Goal: Task Accomplishment & Management: Use online tool/utility

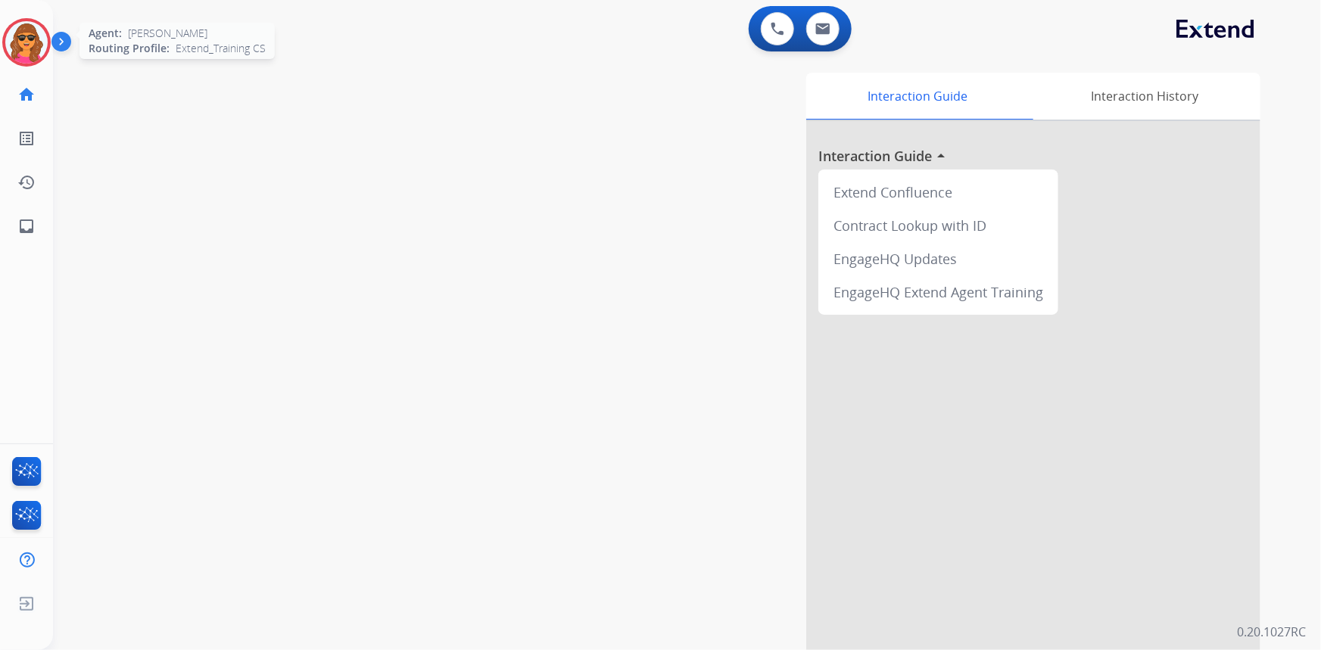
click at [30, 38] on img at bounding box center [26, 42] width 42 height 42
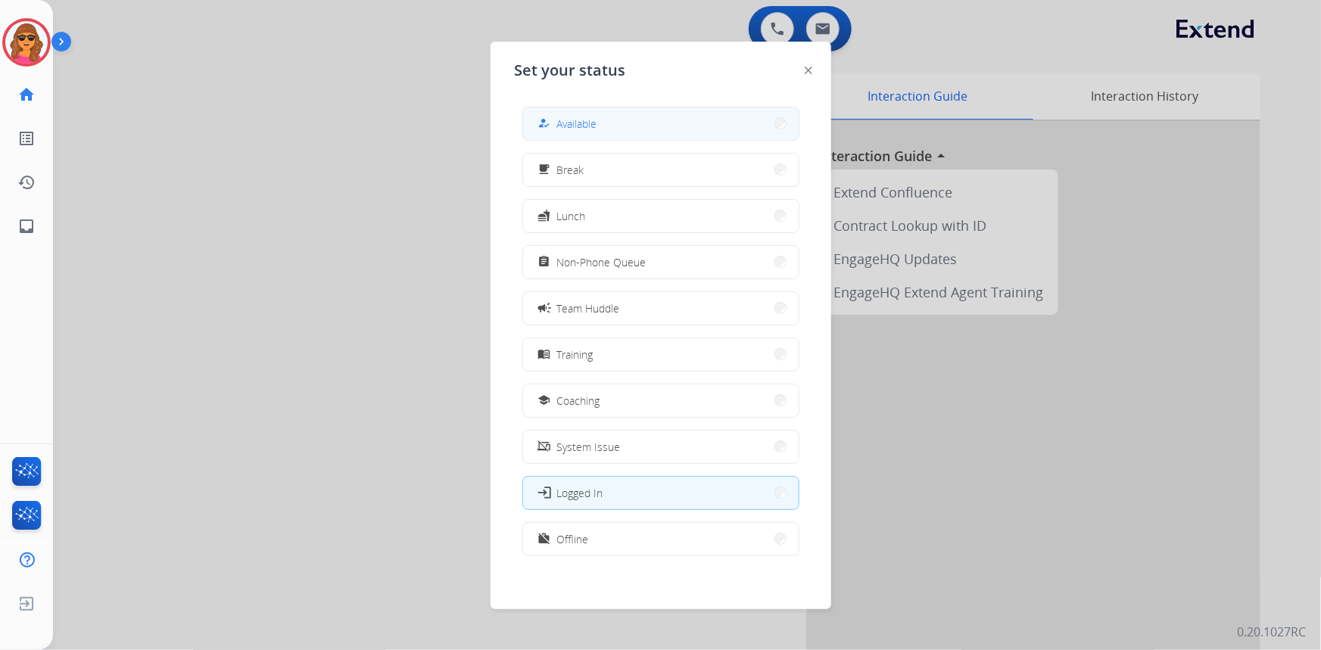
click at [605, 121] on button "how_to_reg Available" at bounding box center [660, 123] width 275 height 33
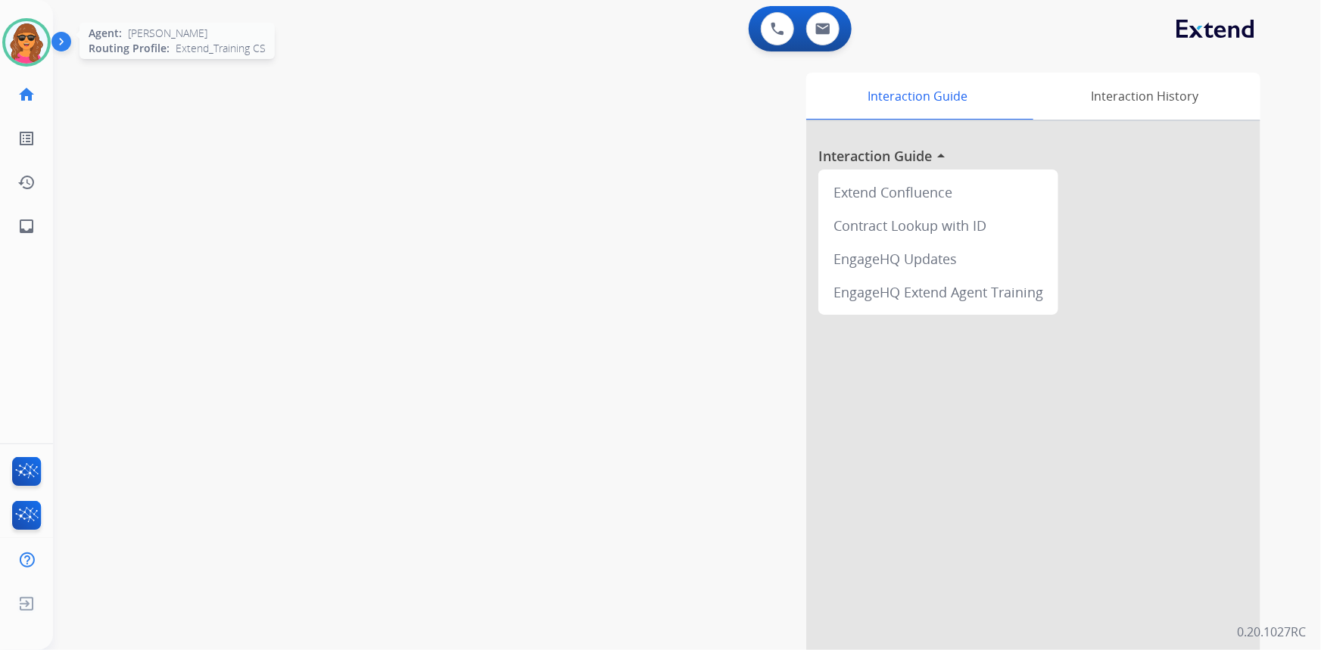
click at [26, 33] on img at bounding box center [26, 42] width 42 height 42
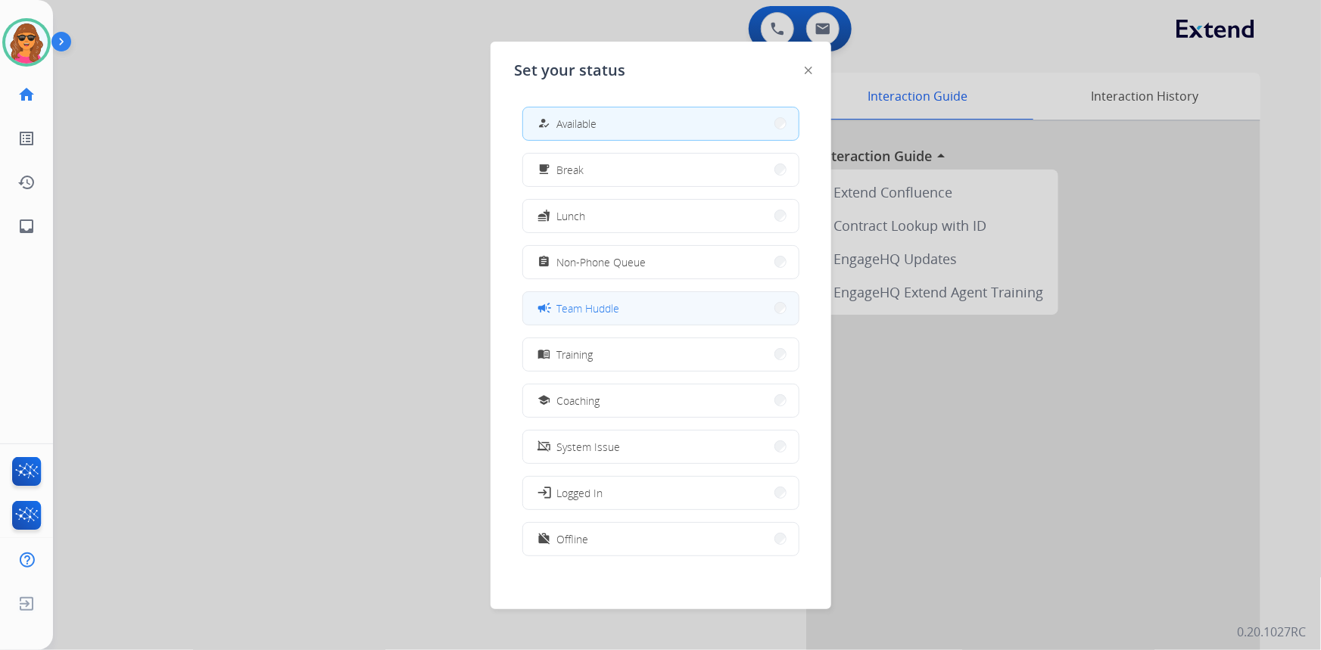
click at [594, 306] on span "Team Huddle" at bounding box center [588, 308] width 63 height 16
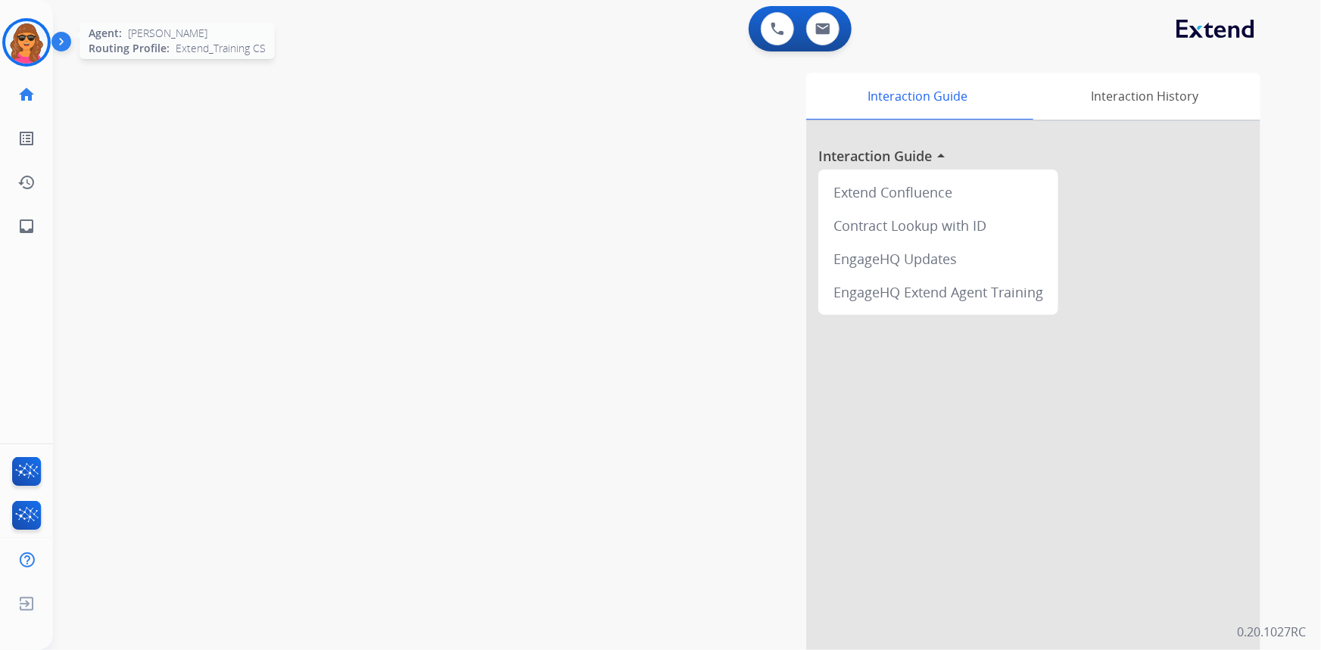
click at [20, 38] on img at bounding box center [26, 42] width 42 height 42
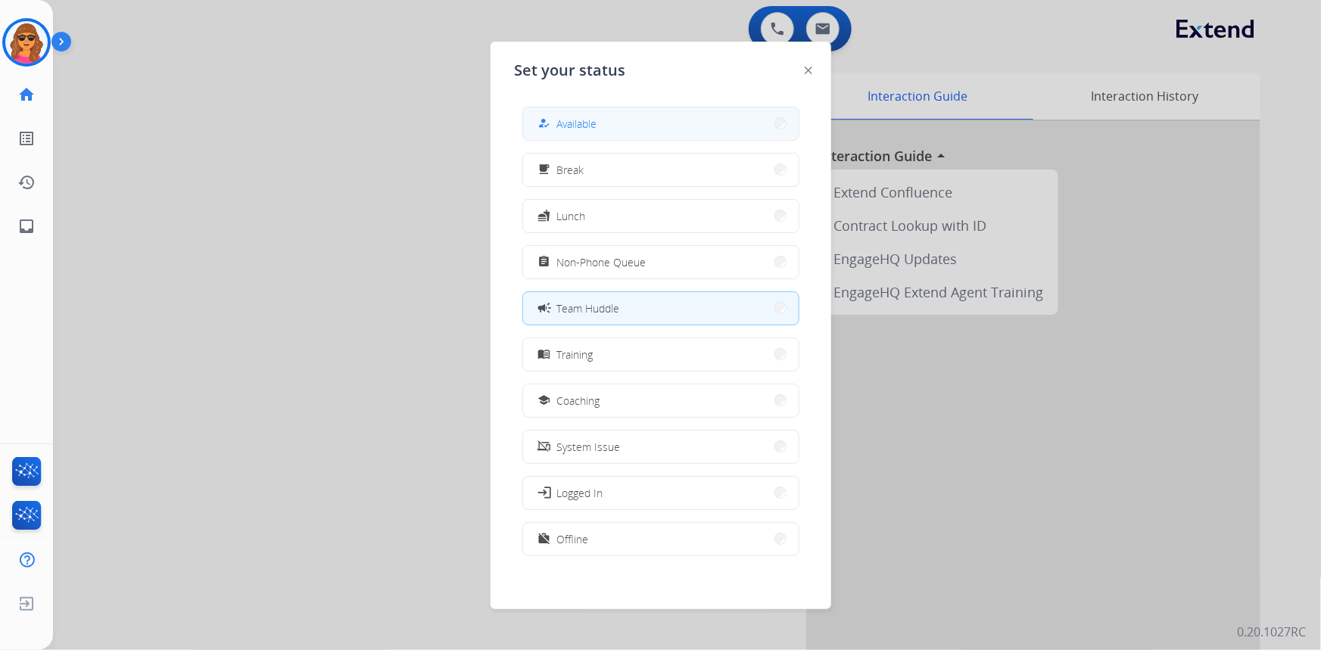
click at [655, 122] on button "how_to_reg Available" at bounding box center [660, 123] width 275 height 33
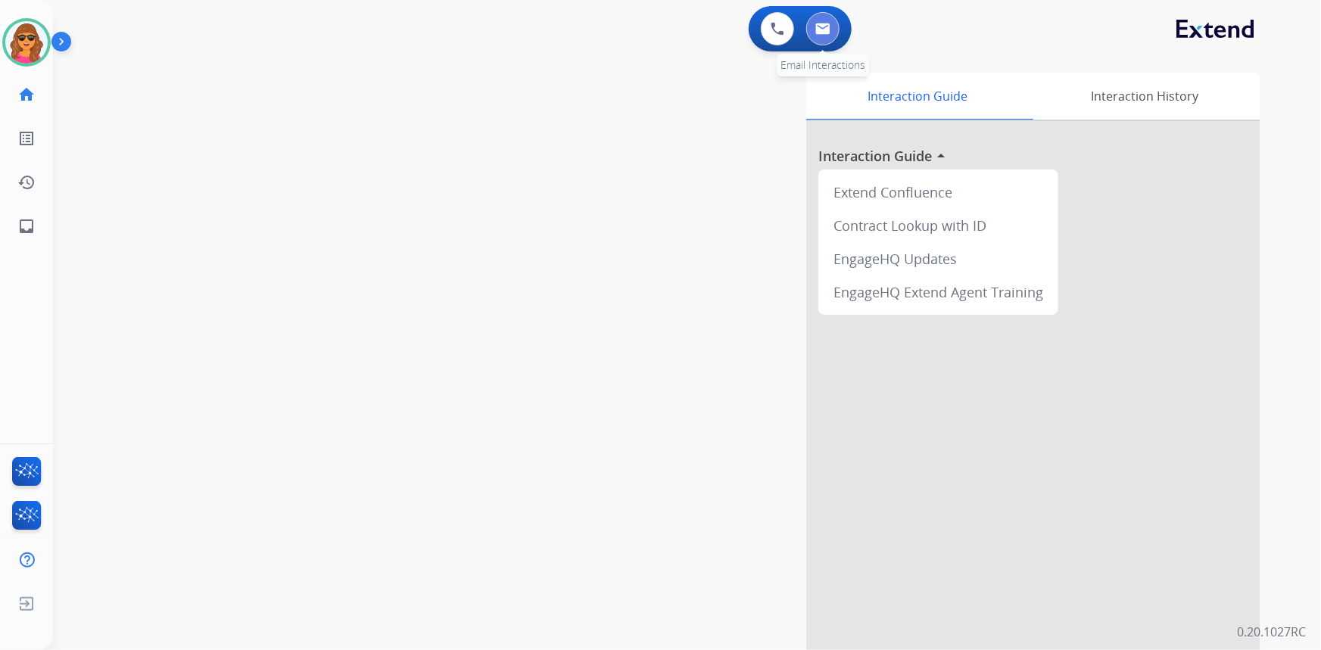
click at [825, 23] on img at bounding box center [822, 29] width 15 height 12
select select "**********"
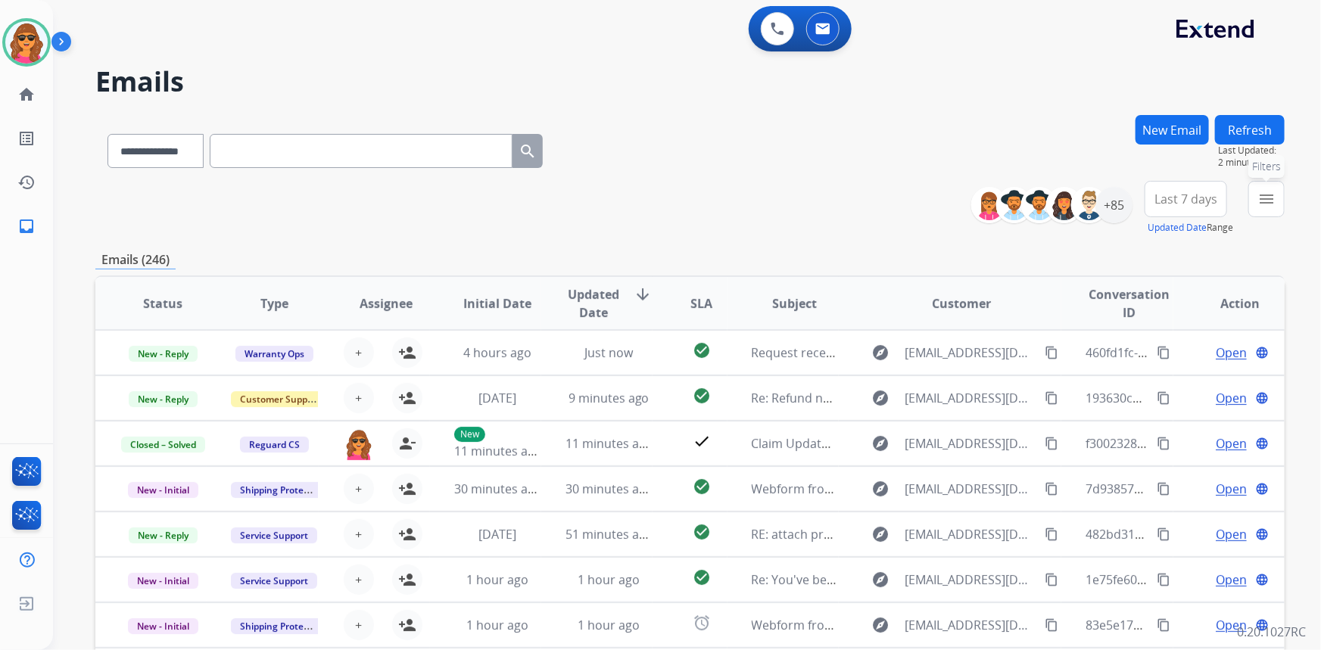
click at [1262, 200] on mat-icon "menu" at bounding box center [1266, 199] width 18 height 18
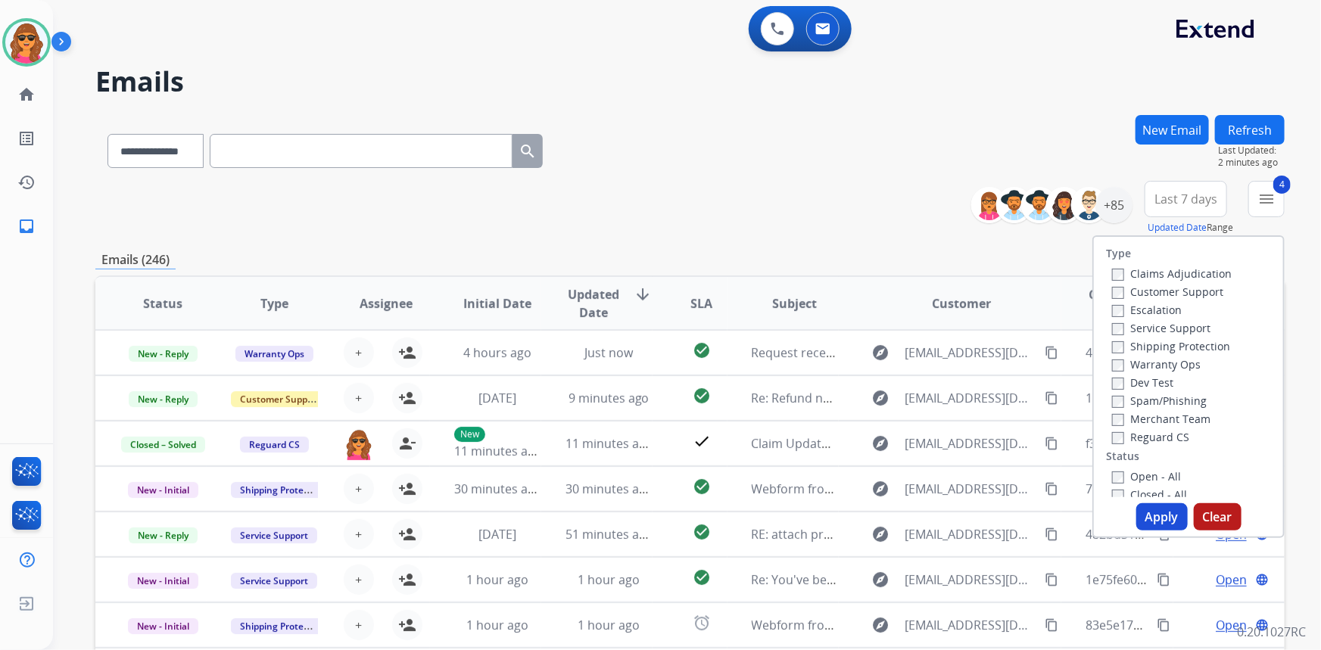
click at [1151, 519] on button "Apply" at bounding box center [1161, 516] width 51 height 27
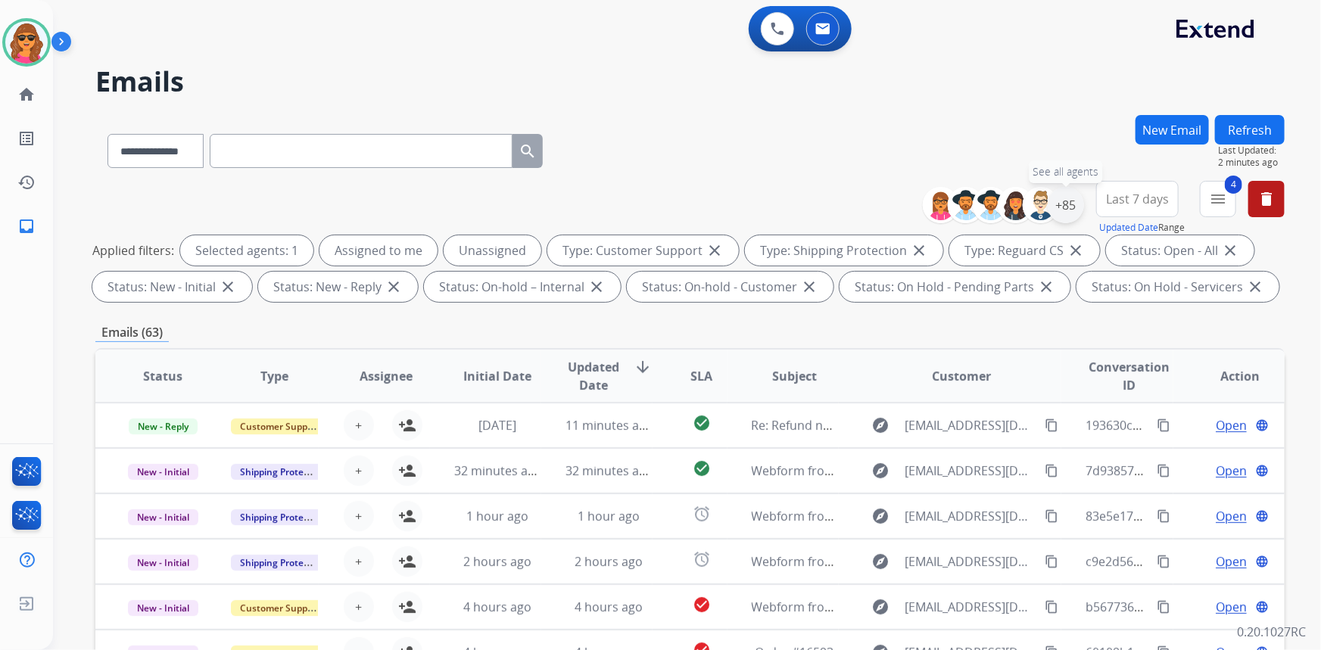
click at [1068, 204] on div "+85" at bounding box center [1065, 205] width 36 height 36
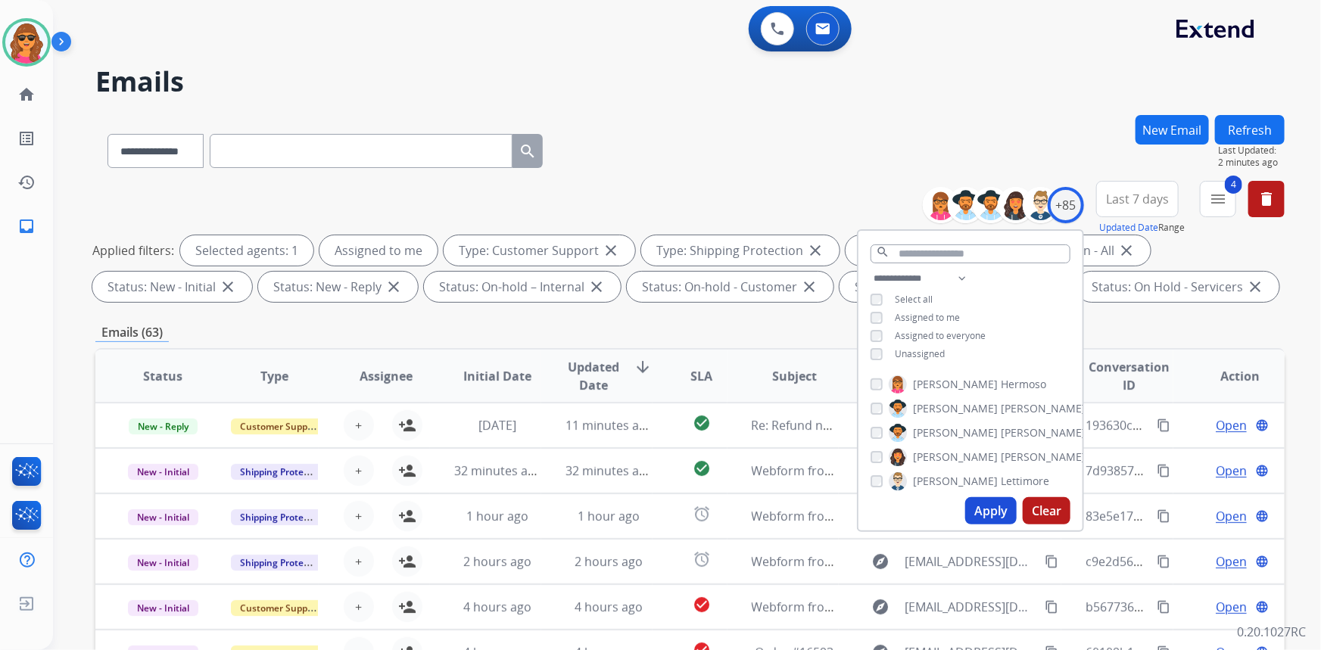
click at [979, 515] on button "Apply" at bounding box center [990, 510] width 51 height 27
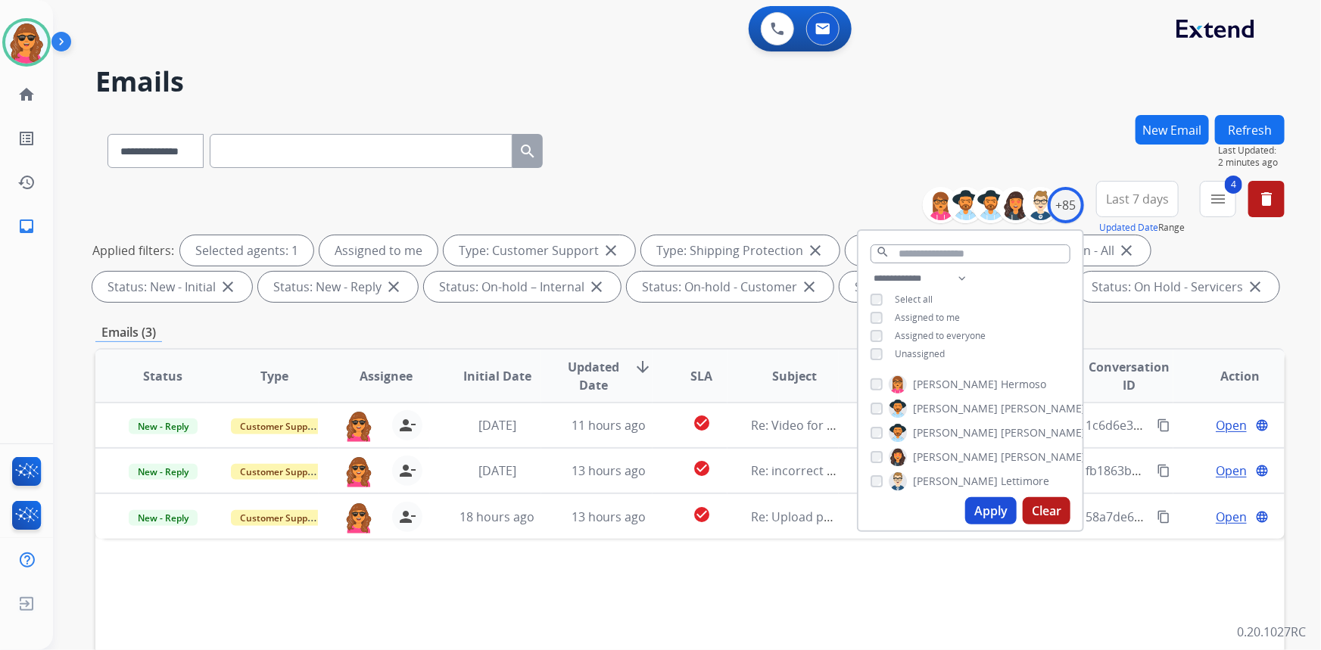
click at [1094, 336] on div "Emails (3)" at bounding box center [689, 332] width 1189 height 19
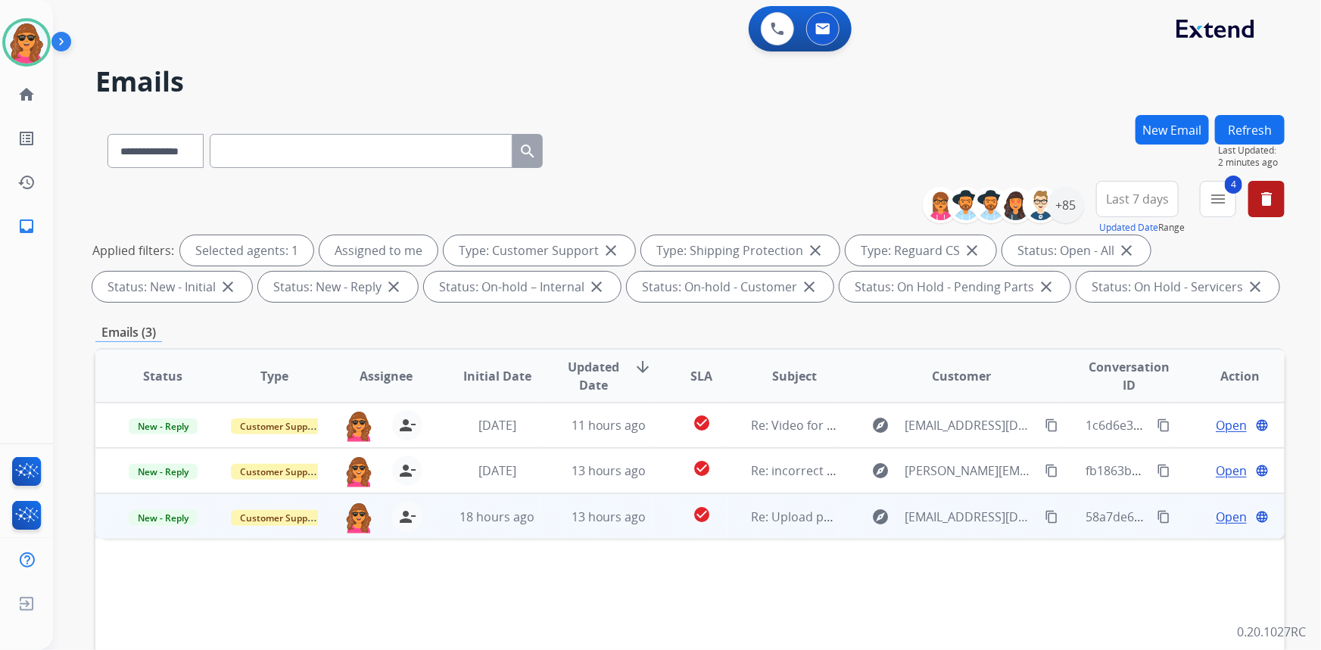
click at [1218, 515] on span "Open" at bounding box center [1230, 517] width 31 height 18
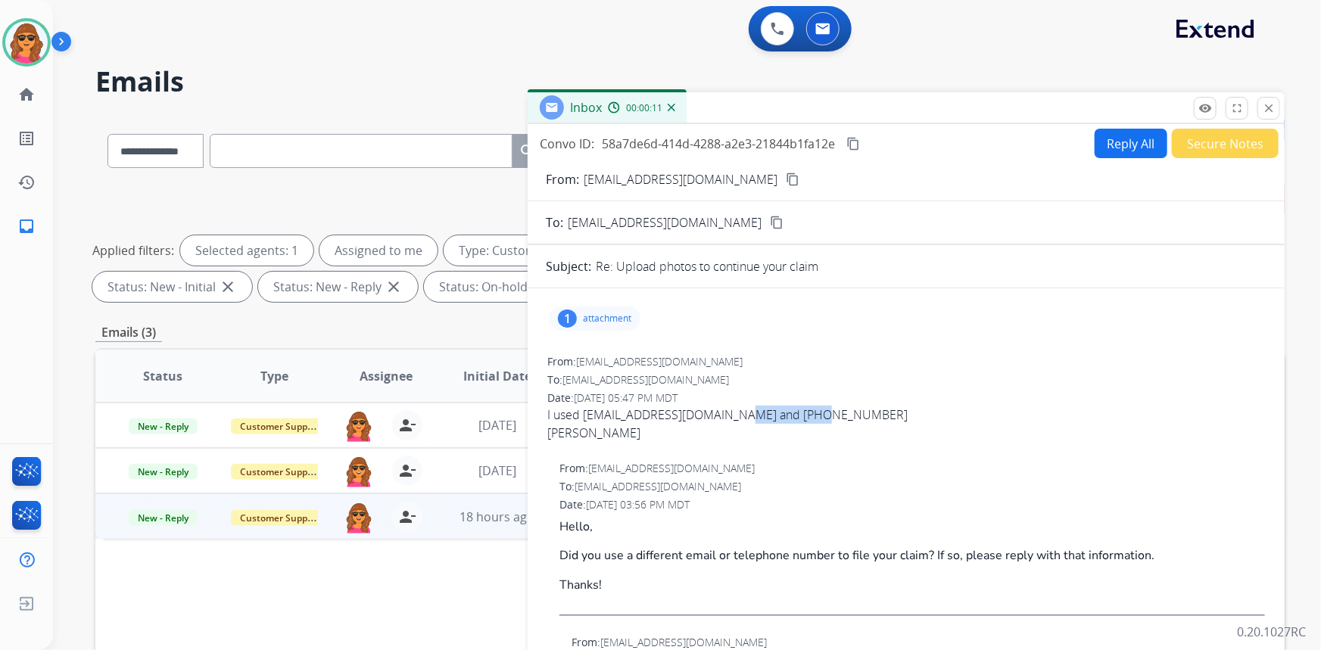
drag, startPoint x: 739, startPoint y: 415, endPoint x: 812, endPoint y: 409, distance: 73.7
click at [812, 409] on span "I used [EMAIL_ADDRESS][DOMAIN_NAME] and [PHONE_NUMBER] [PERSON_NAME]" at bounding box center [905, 424] width 717 height 36
copy span "[PHONE_NUMBER]"
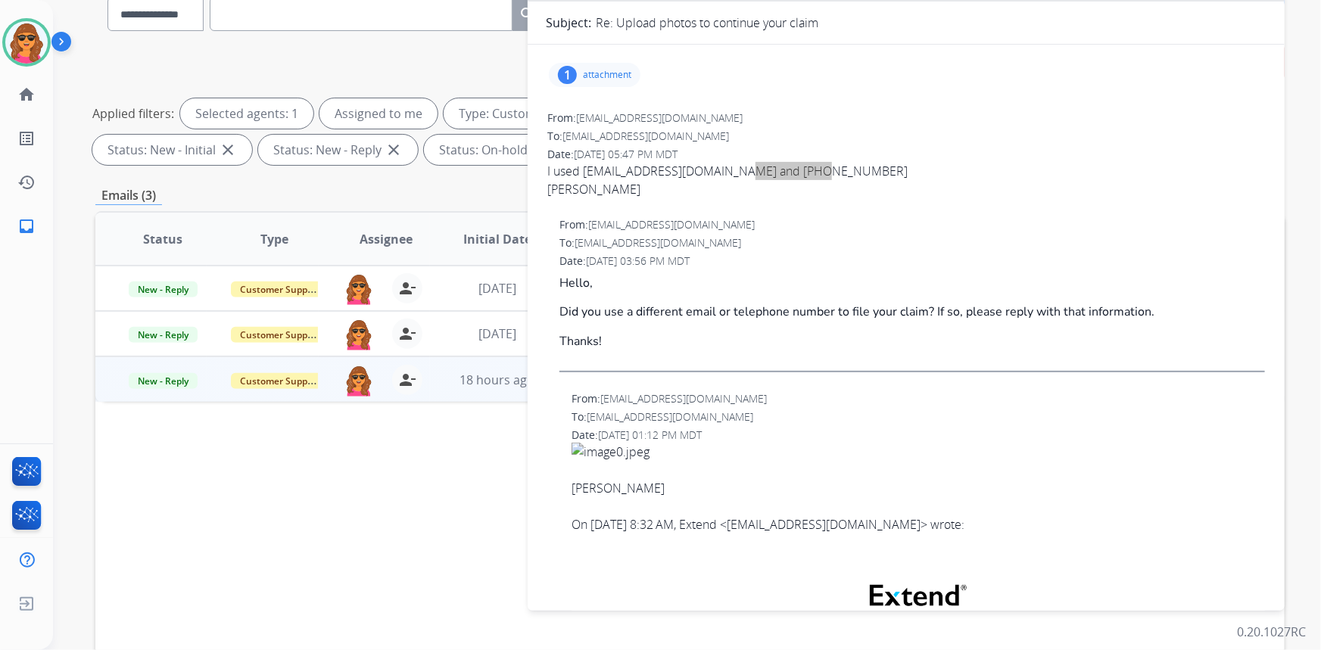
scroll to position [176, 0]
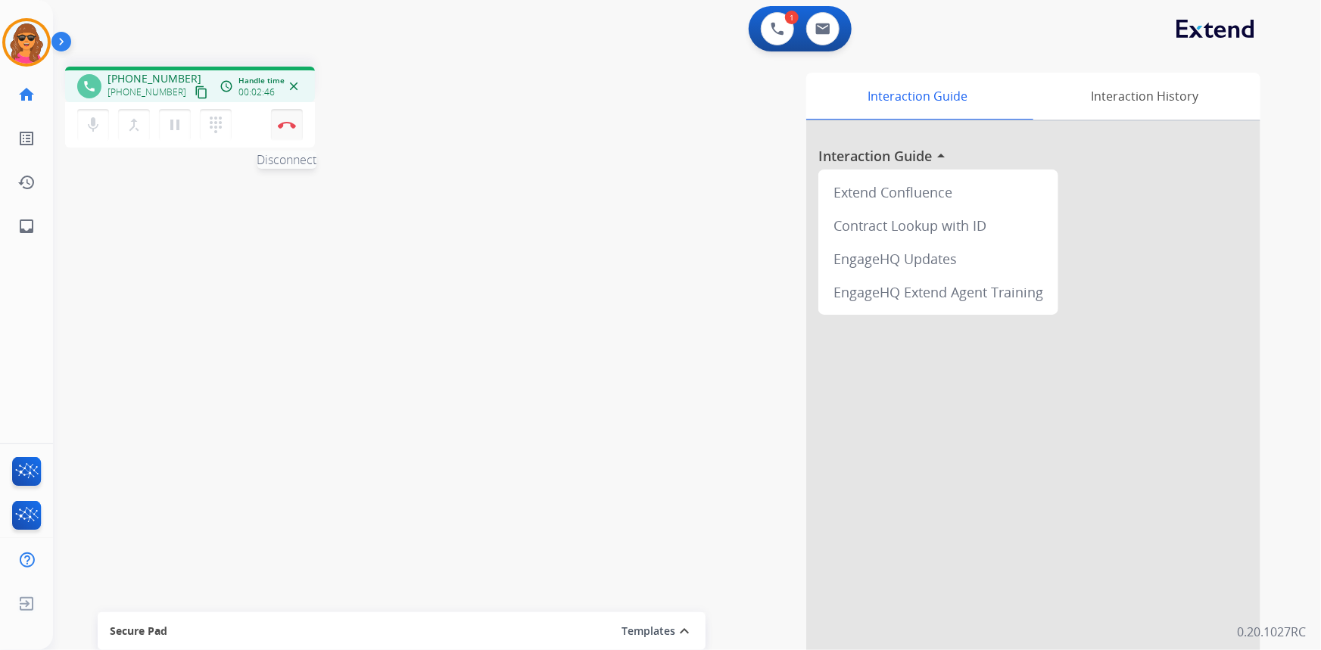
click at [285, 122] on img at bounding box center [287, 125] width 18 height 8
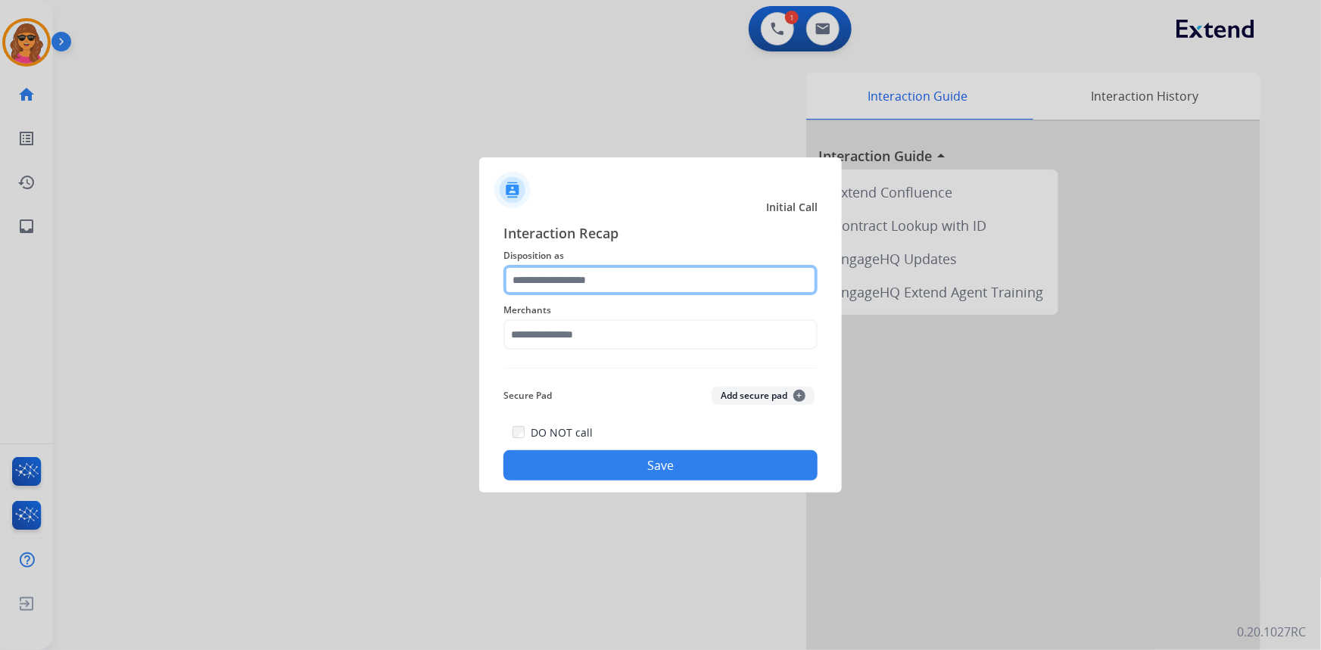
click at [521, 272] on input "text" at bounding box center [660, 280] width 314 height 30
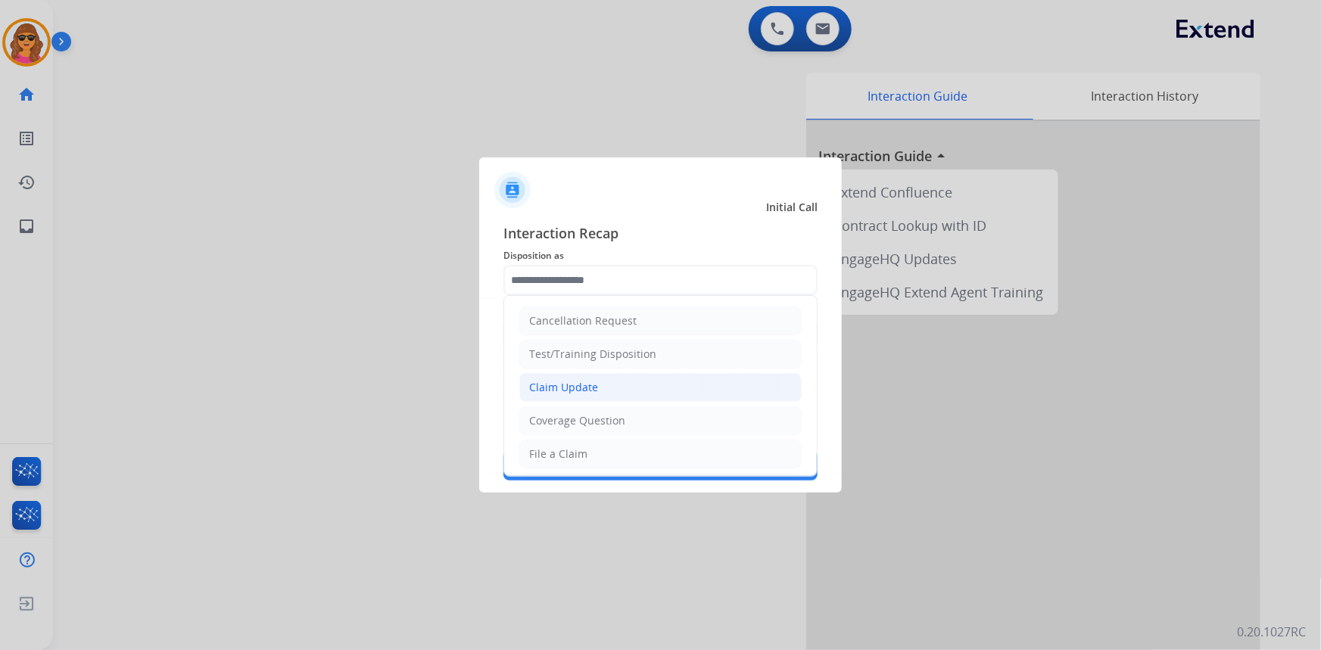
click at [554, 391] on div "Claim Update" at bounding box center [563, 387] width 69 height 15
type input "**********"
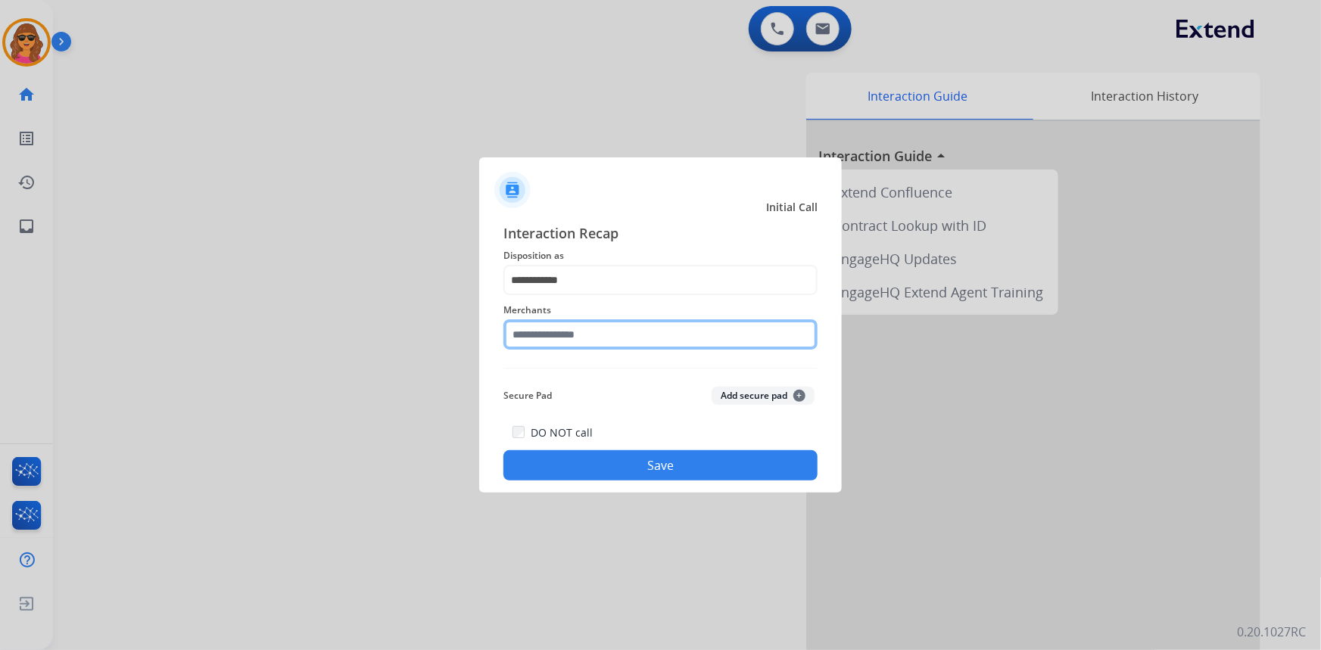
click at [513, 335] on input "text" at bounding box center [660, 334] width 314 height 30
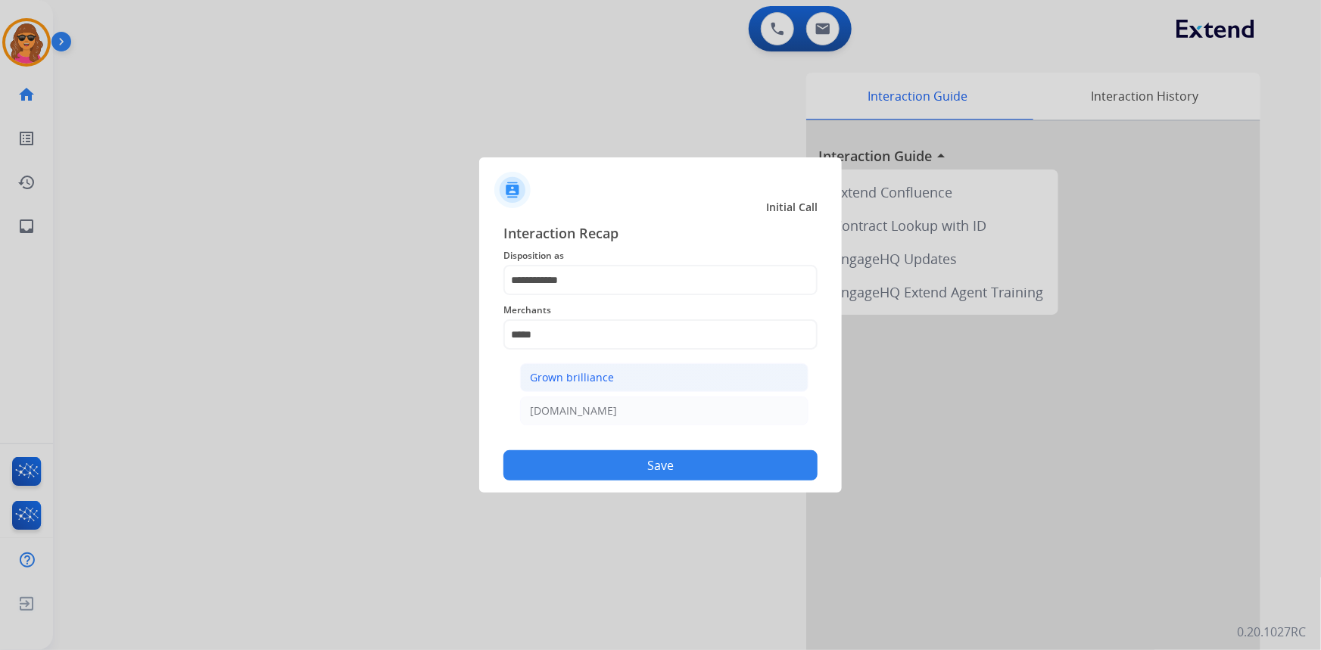
click at [555, 370] on div "Grown brilliance" at bounding box center [572, 377] width 84 height 15
type input "**********"
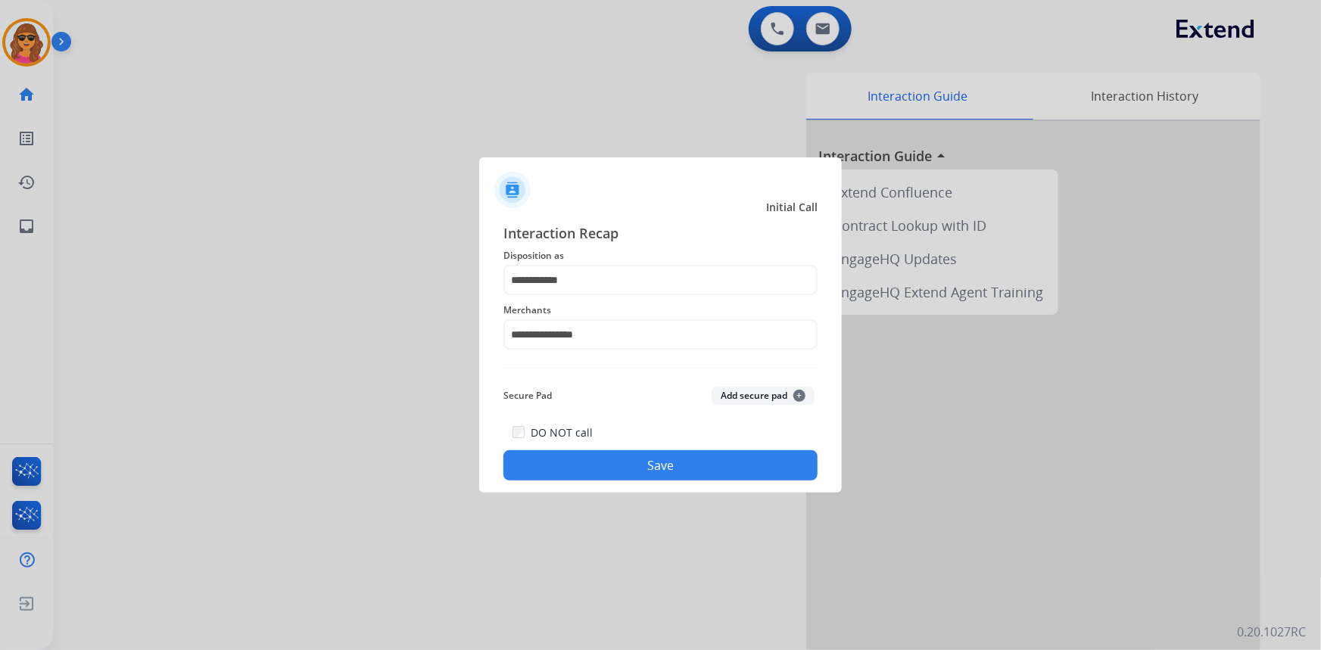
click at [640, 465] on button "Save" at bounding box center [660, 465] width 314 height 30
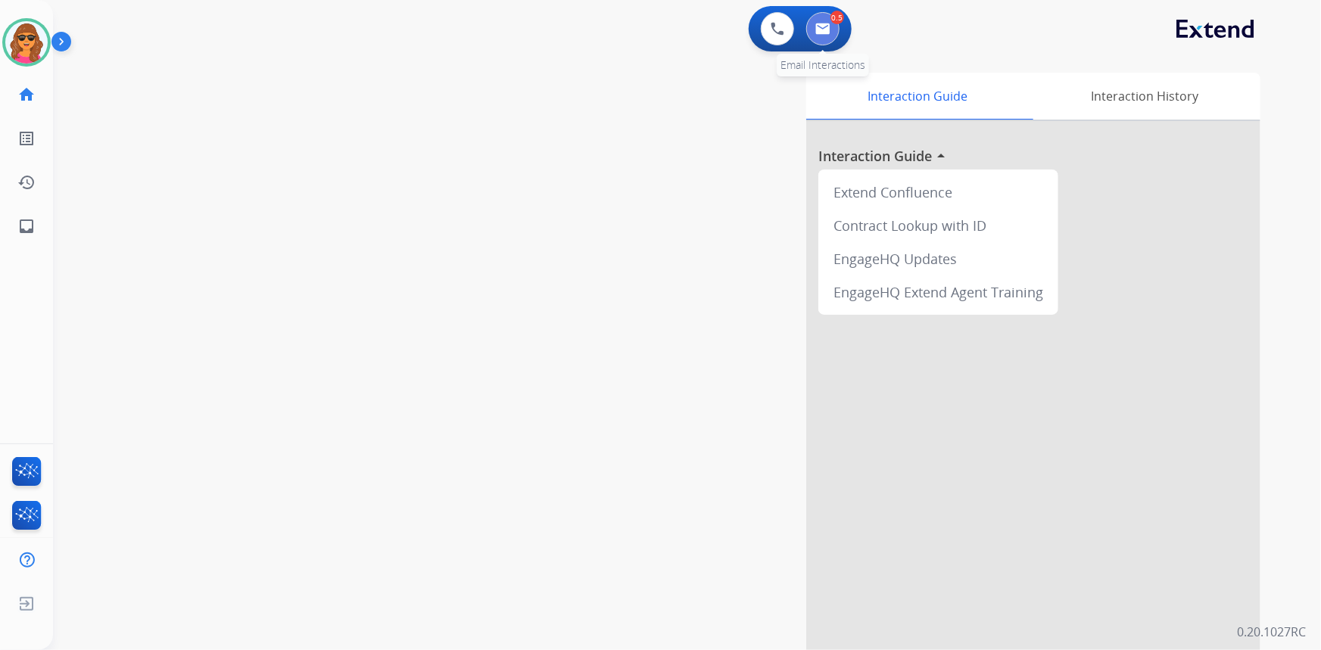
click at [815, 30] on img at bounding box center [822, 29] width 15 height 12
select select "**********"
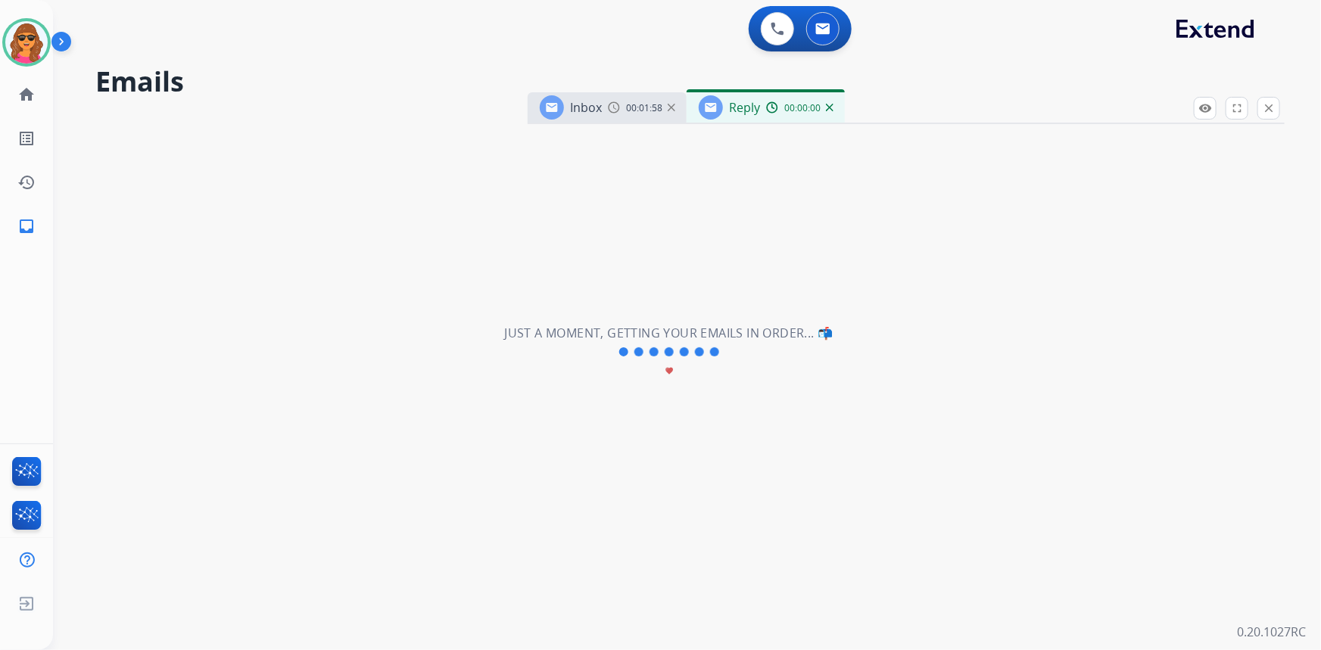
select select "**********"
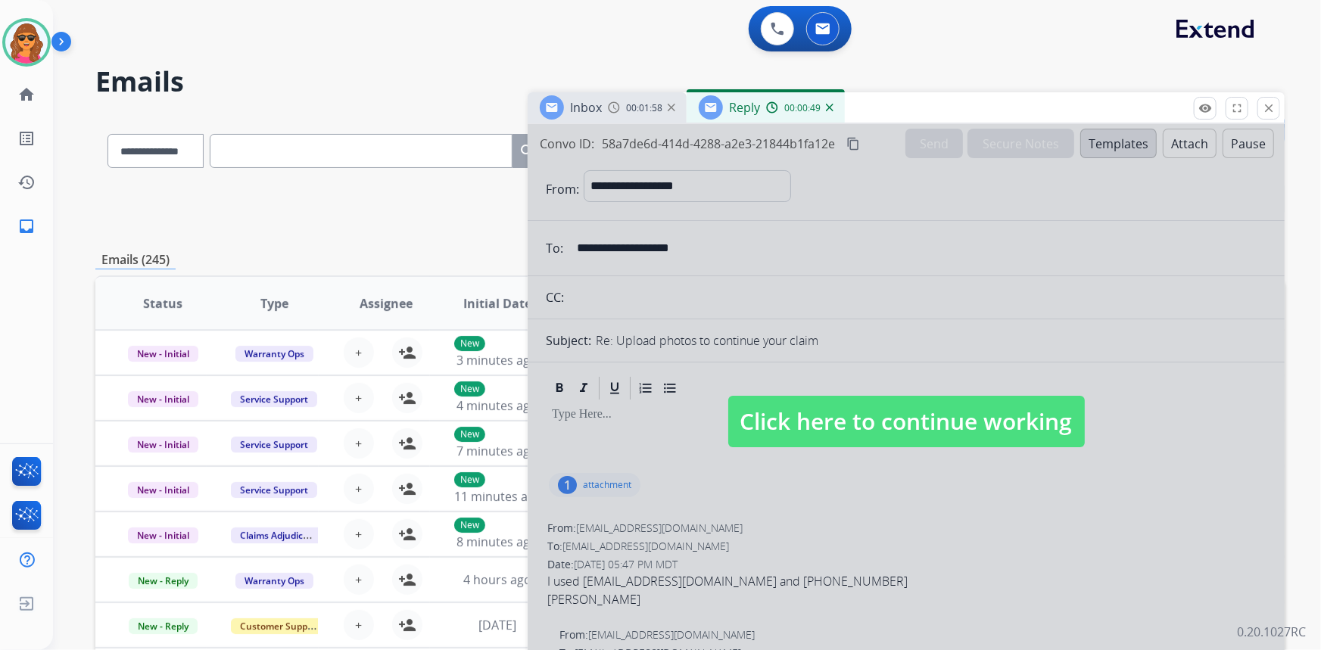
click at [945, 427] on span "Click here to continue working" at bounding box center [906, 421] width 356 height 51
select select
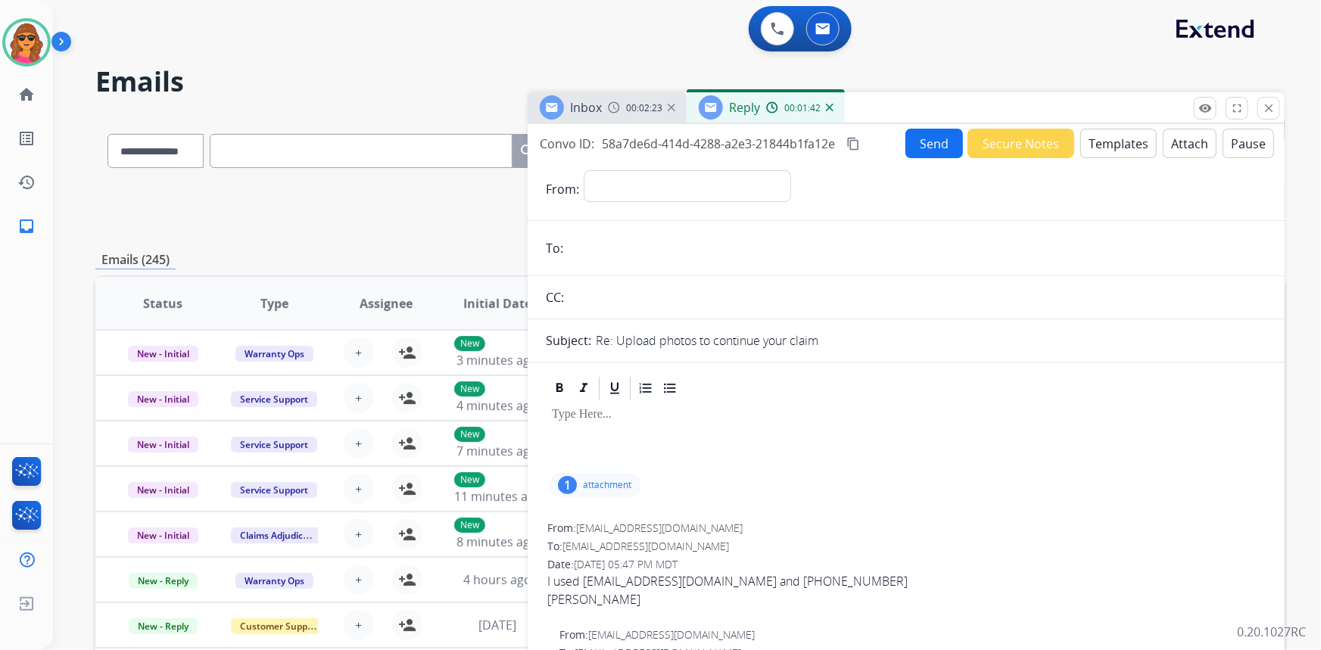
click at [599, 479] on p "attachment" at bounding box center [607, 485] width 48 height 12
click at [610, 537] on div at bounding box center [602, 526] width 76 height 53
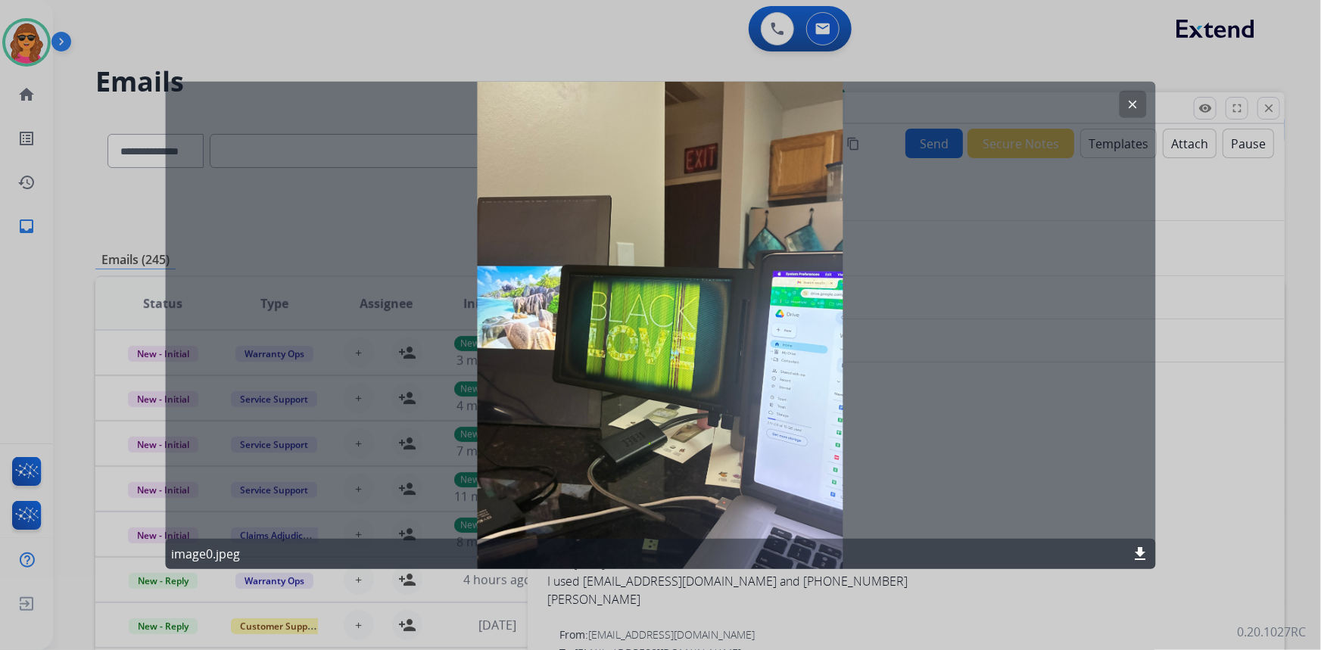
click at [1138, 550] on mat-icon "download" at bounding box center [1140, 554] width 18 height 18
click at [17, 36] on div at bounding box center [660, 325] width 1321 height 650
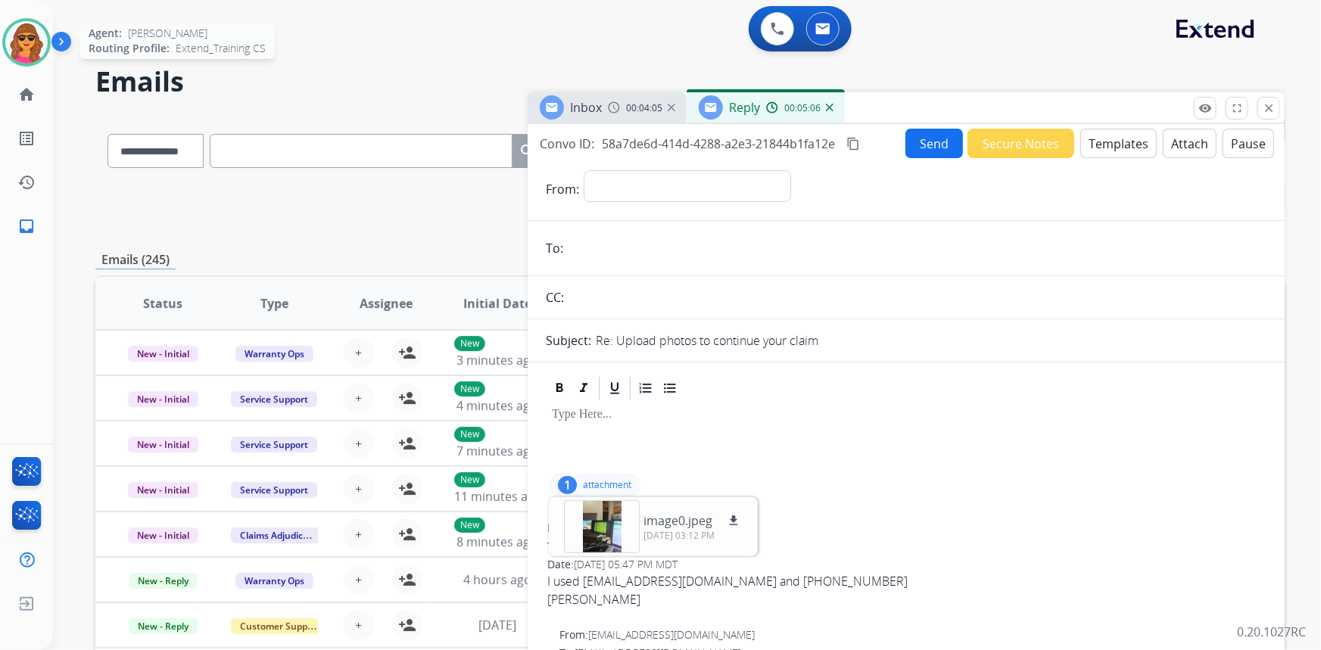
click at [28, 48] on img at bounding box center [26, 42] width 42 height 42
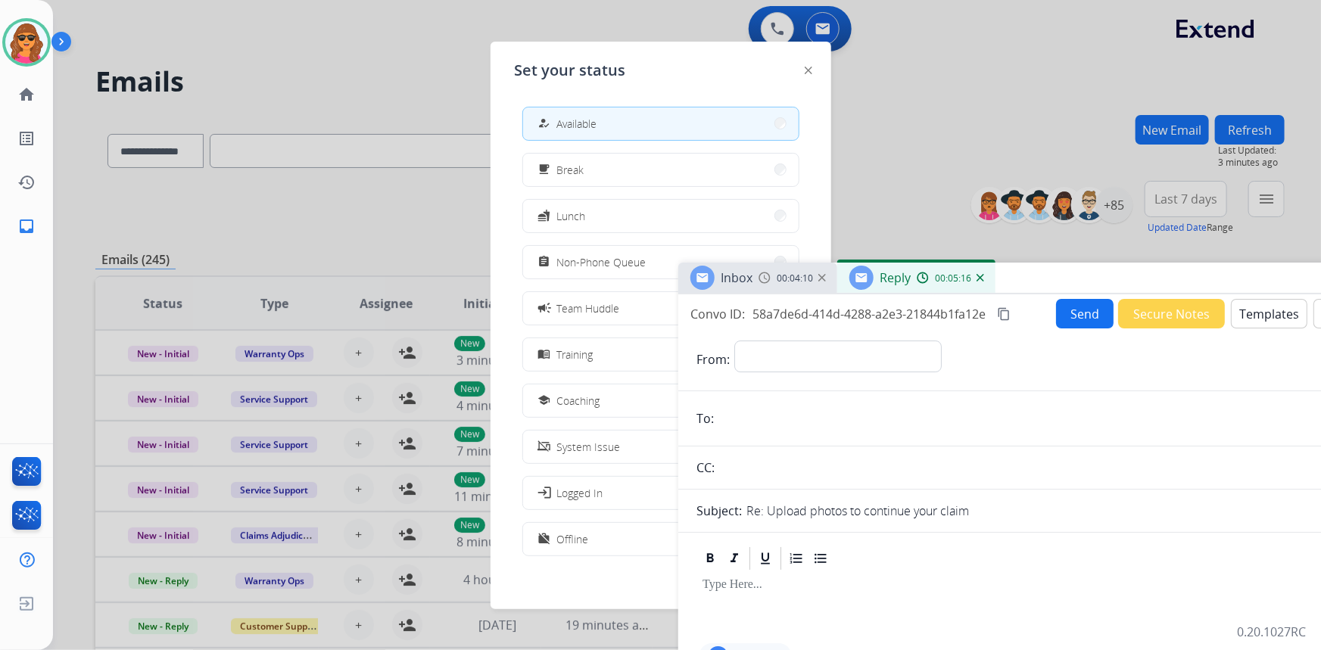
drag, startPoint x: 1167, startPoint y: 109, endPoint x: 1318, endPoint y: 279, distance: 227.3
click at [1318, 279] on div "Inbox 00:04:10 Reply 00:05:16" at bounding box center [1056, 279] width 757 height 32
click at [587, 311] on span "Team Huddle" at bounding box center [588, 308] width 63 height 16
